Goal: Find specific page/section: Find specific page/section

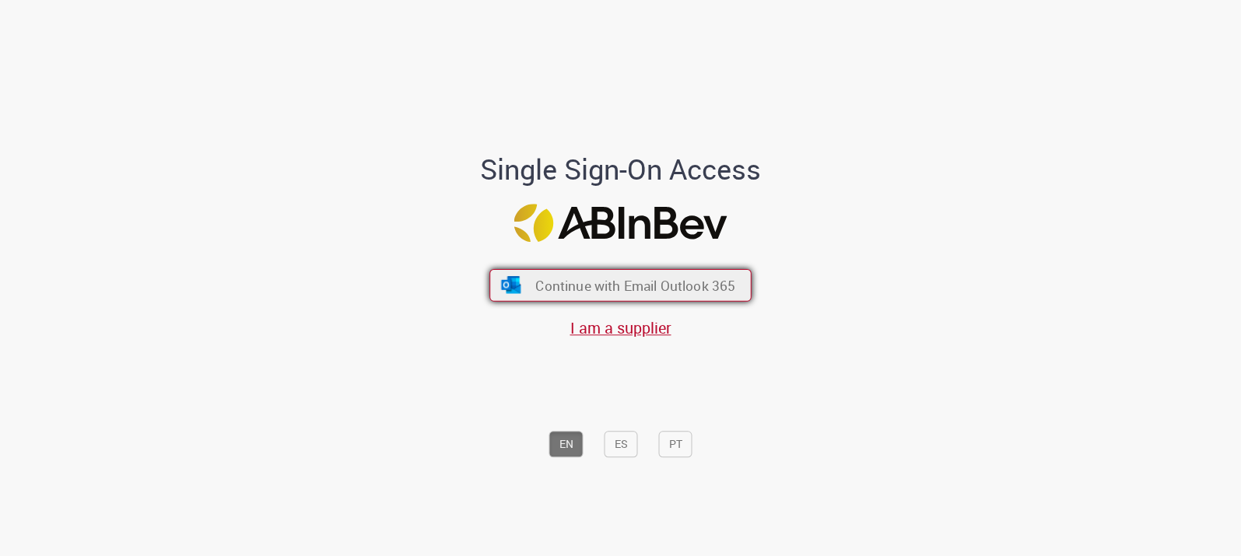
click at [697, 287] on span "Continue with Email Outlook 365" at bounding box center [635, 285] width 200 height 18
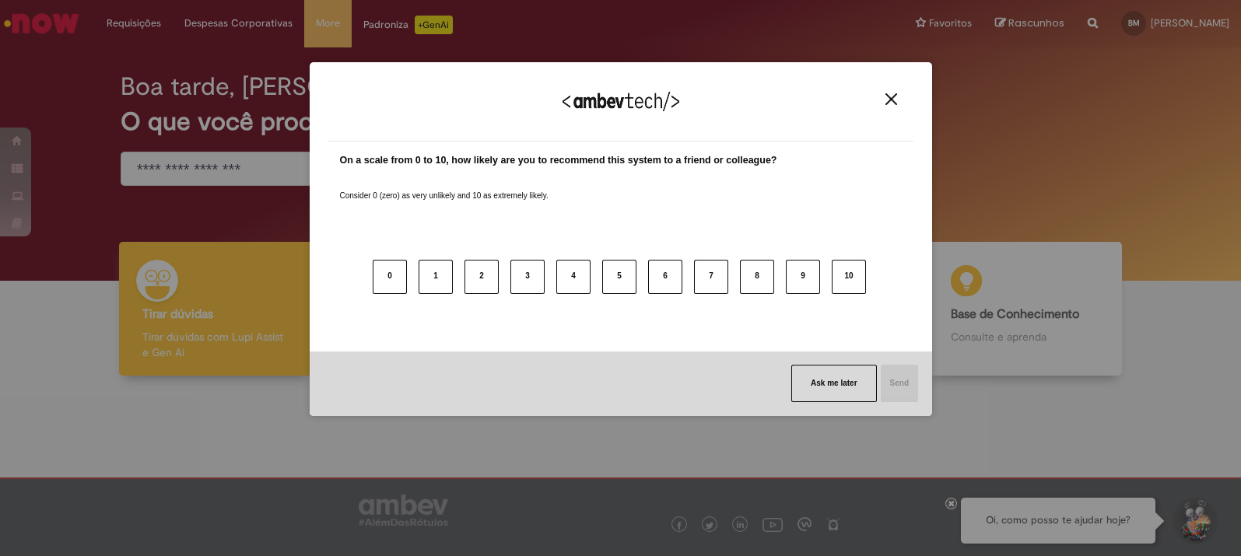
click at [898, 96] on button "Close" at bounding box center [891, 99] width 21 height 13
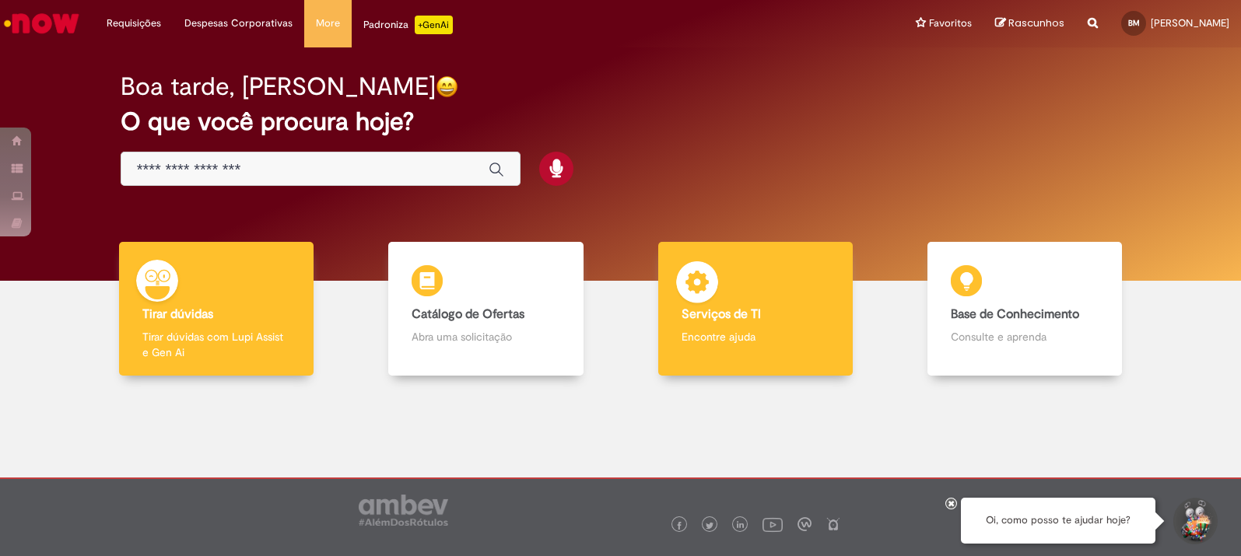
click at [738, 317] on b "Serviços de TI" at bounding box center [720, 314] width 79 height 16
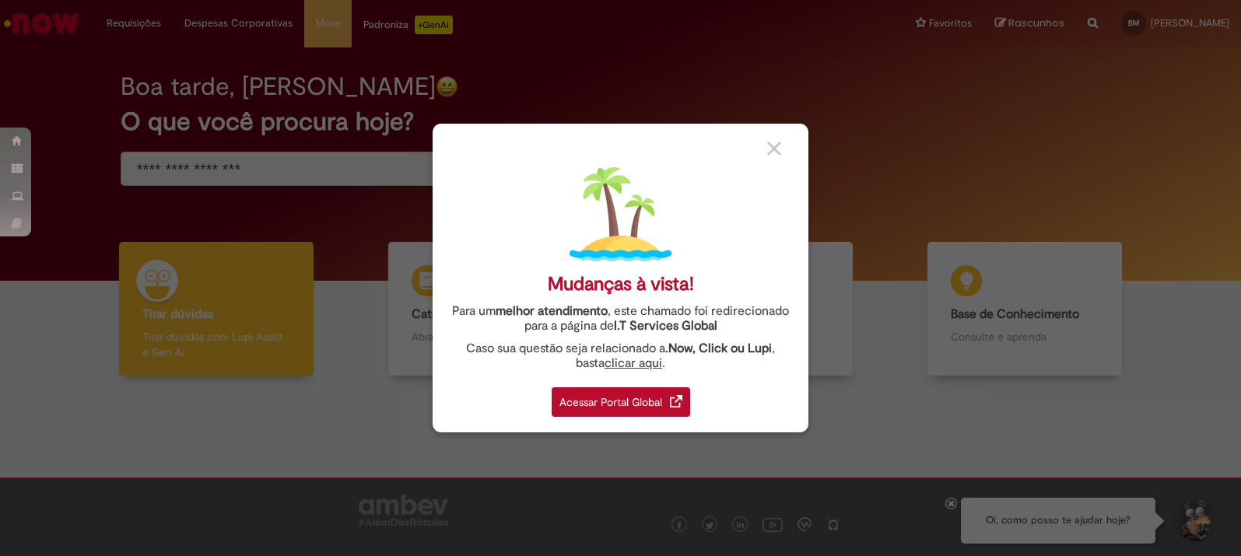
click at [599, 394] on div "Acessar Portal Global" at bounding box center [621, 402] width 138 height 30
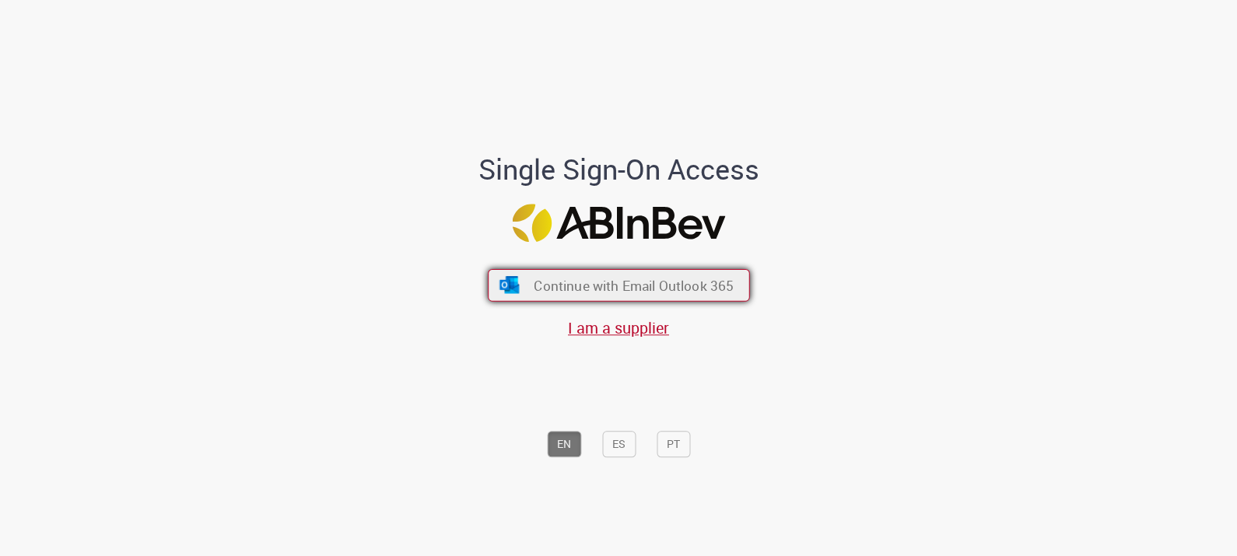
click at [600, 292] on span "Continue with Email Outlook 365" at bounding box center [634, 285] width 200 height 18
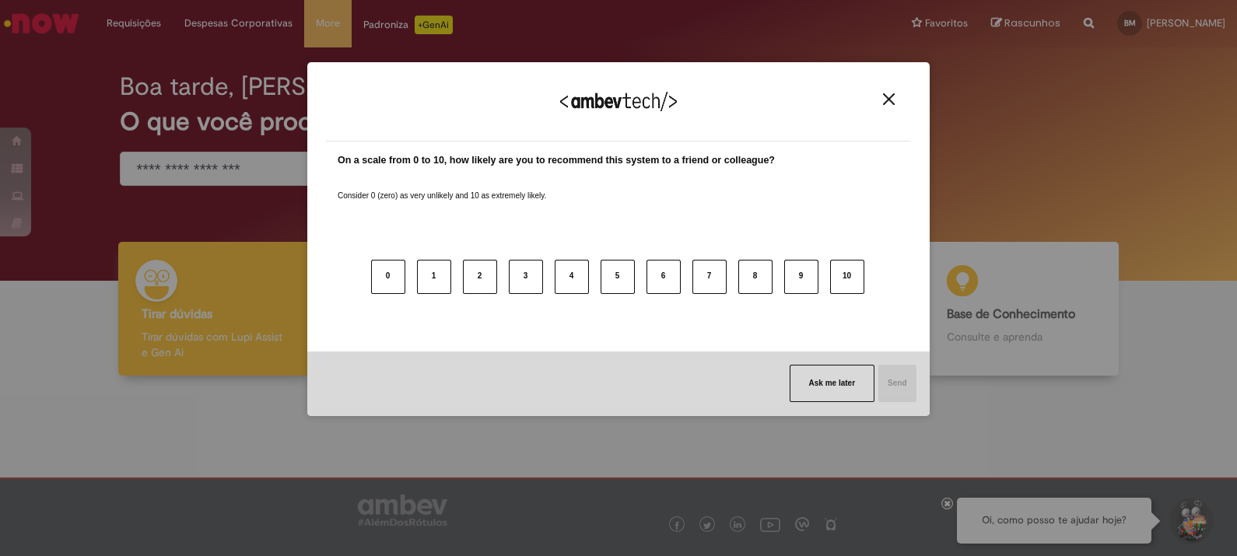
click at [886, 99] on img "Close" at bounding box center [889, 99] width 12 height 12
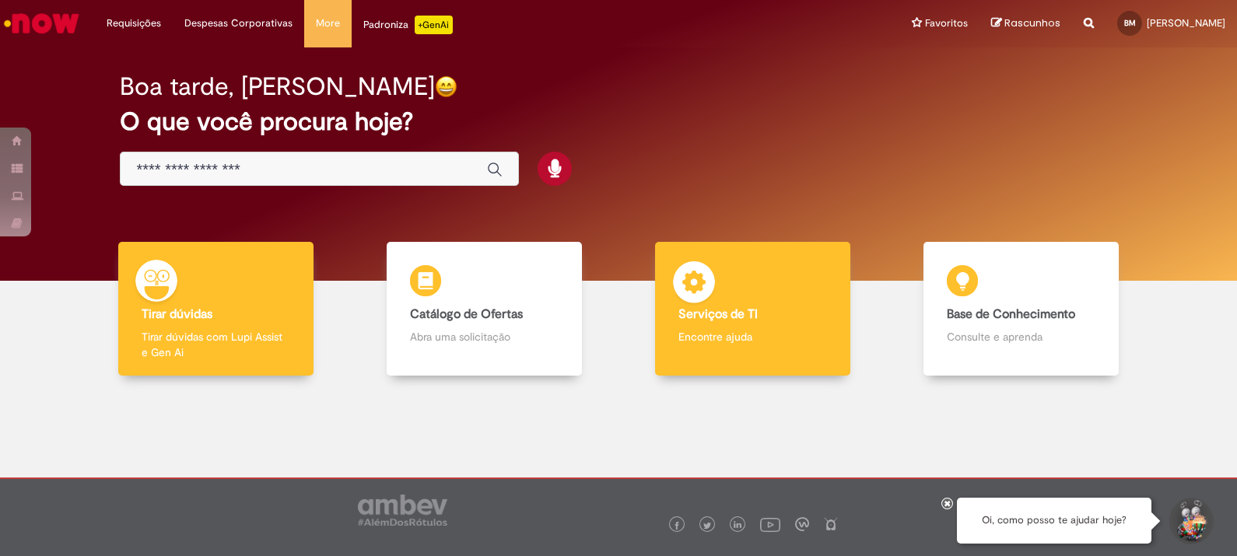
click at [727, 308] on b "Serviços de TI" at bounding box center [717, 314] width 79 height 16
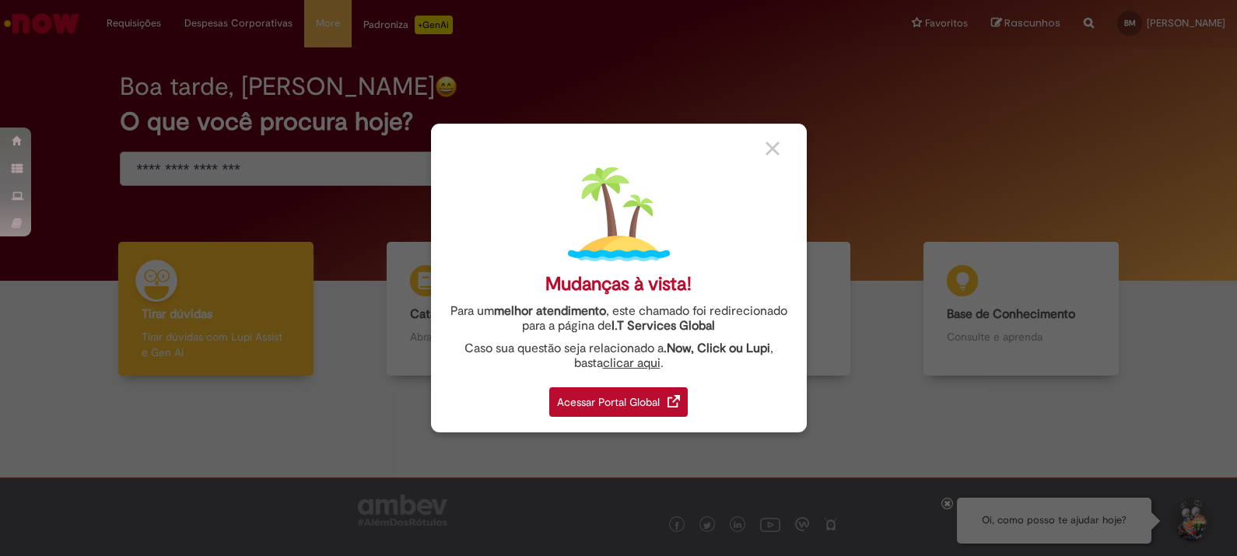
click at [652, 397] on div "Acessar Portal Global" at bounding box center [618, 402] width 138 height 30
